Goal: Navigation & Orientation: Go to known website

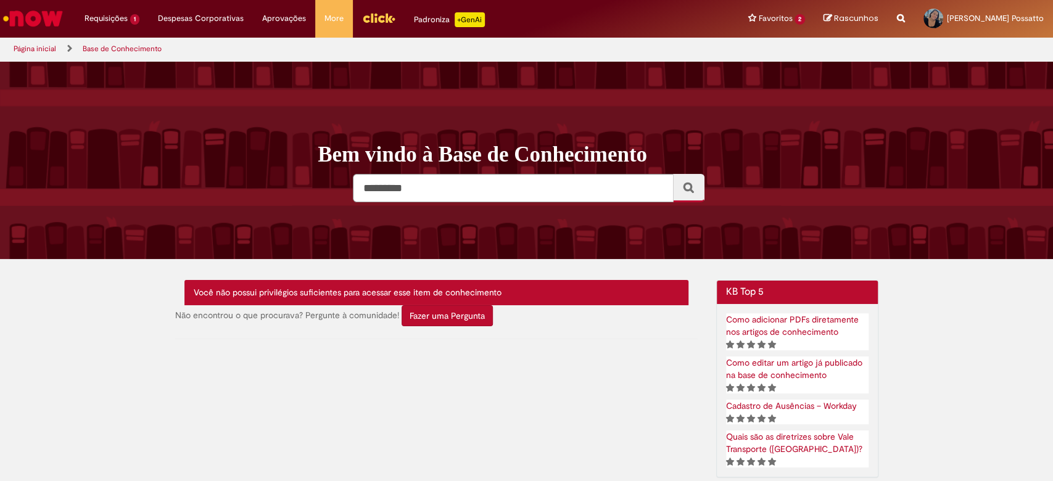
click at [54, 14] on img "Ir para a Homepage" at bounding box center [33, 18] width 64 height 25
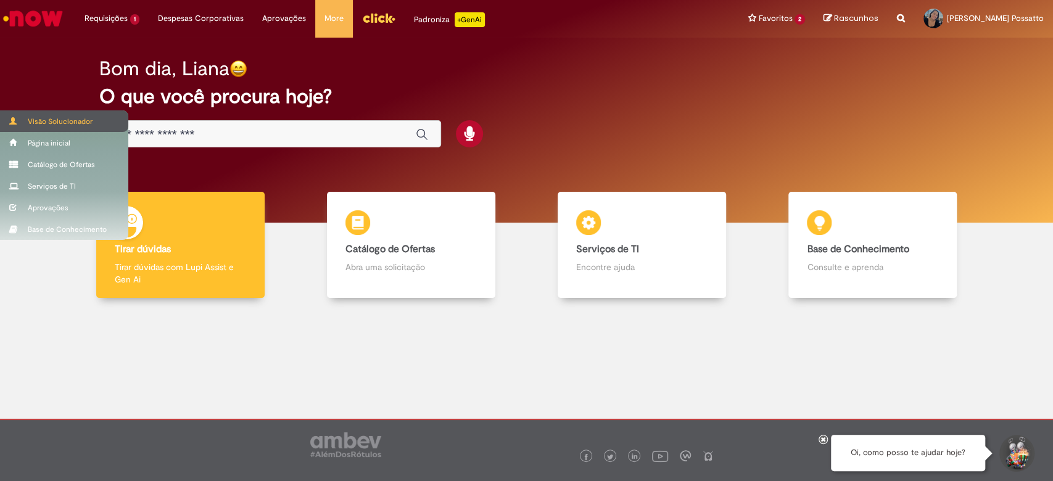
click at [39, 121] on div "Visão Solucionador" at bounding box center [64, 121] width 128 height 22
